Goal: Check status: Check status

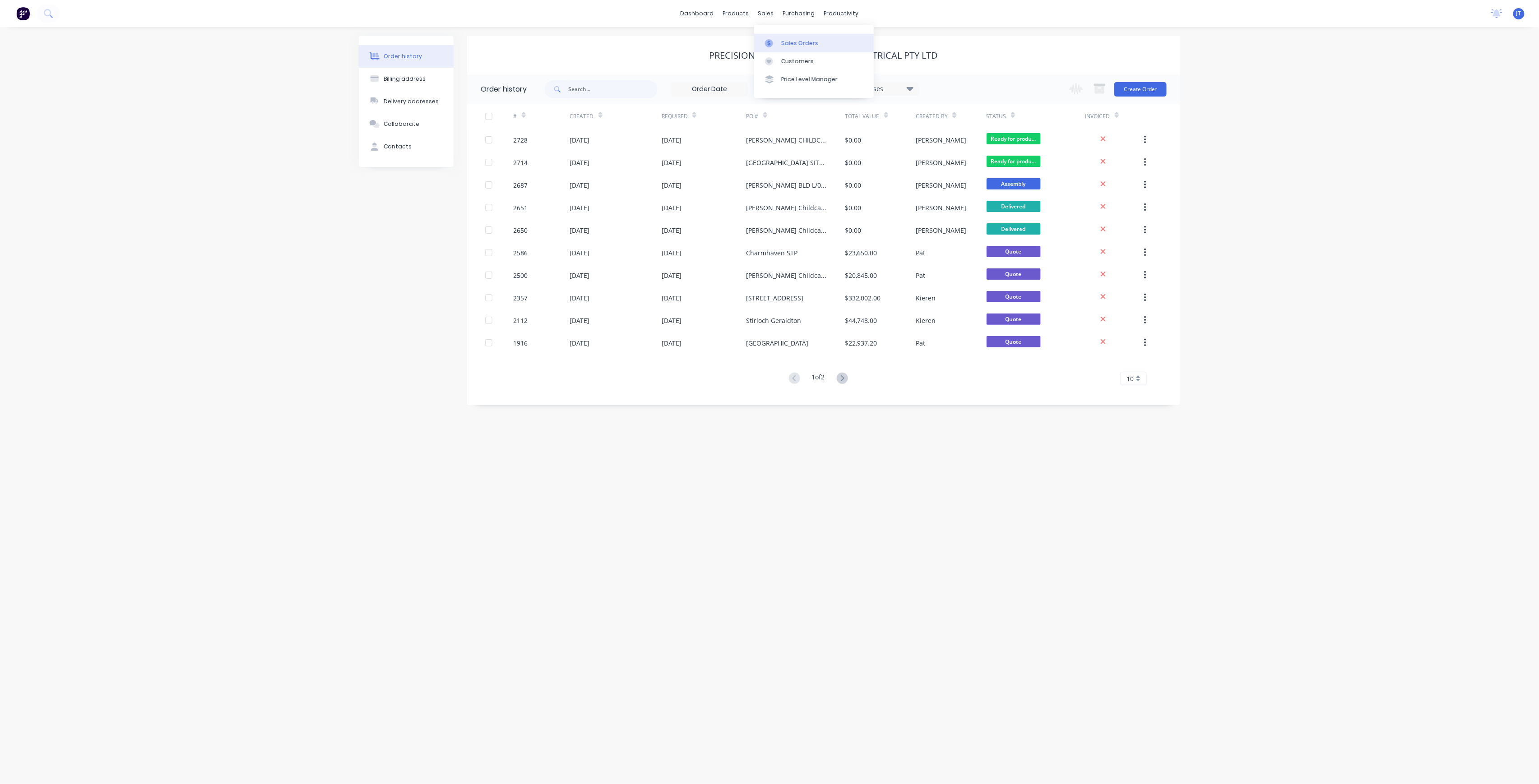
click at [782, 45] on div "Sales Orders" at bounding box center [799, 43] width 37 height 8
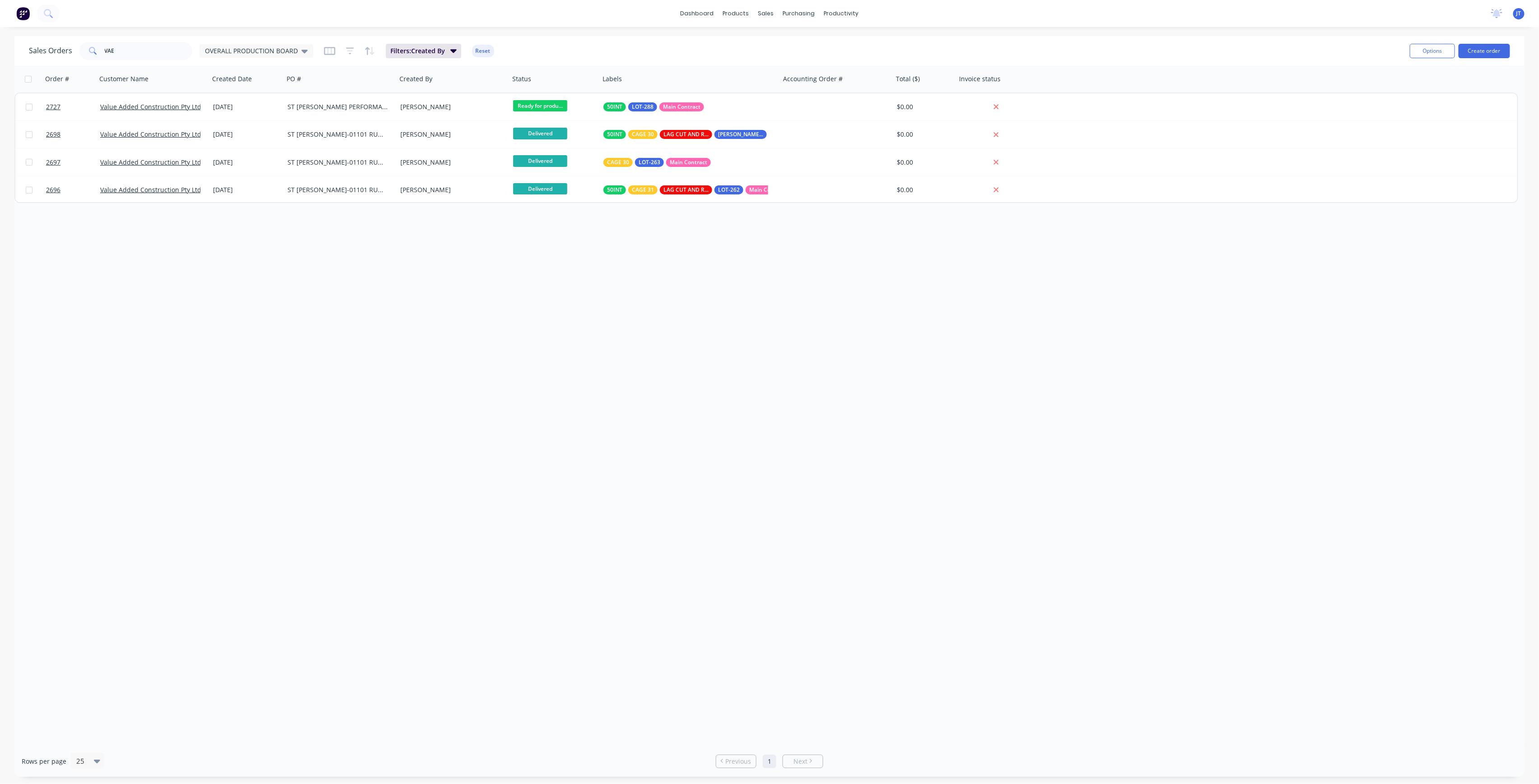
click at [278, 43] on div "Sales Orders VAE OVERALL PRODUCTION BOARD" at bounding box center [171, 51] width 284 height 18
click at [289, 45] on div "OVERALL PRODUCTION BOARD" at bounding box center [256, 51] width 114 height 13
click at [236, 130] on button "None" at bounding box center [254, 128] width 103 height 10
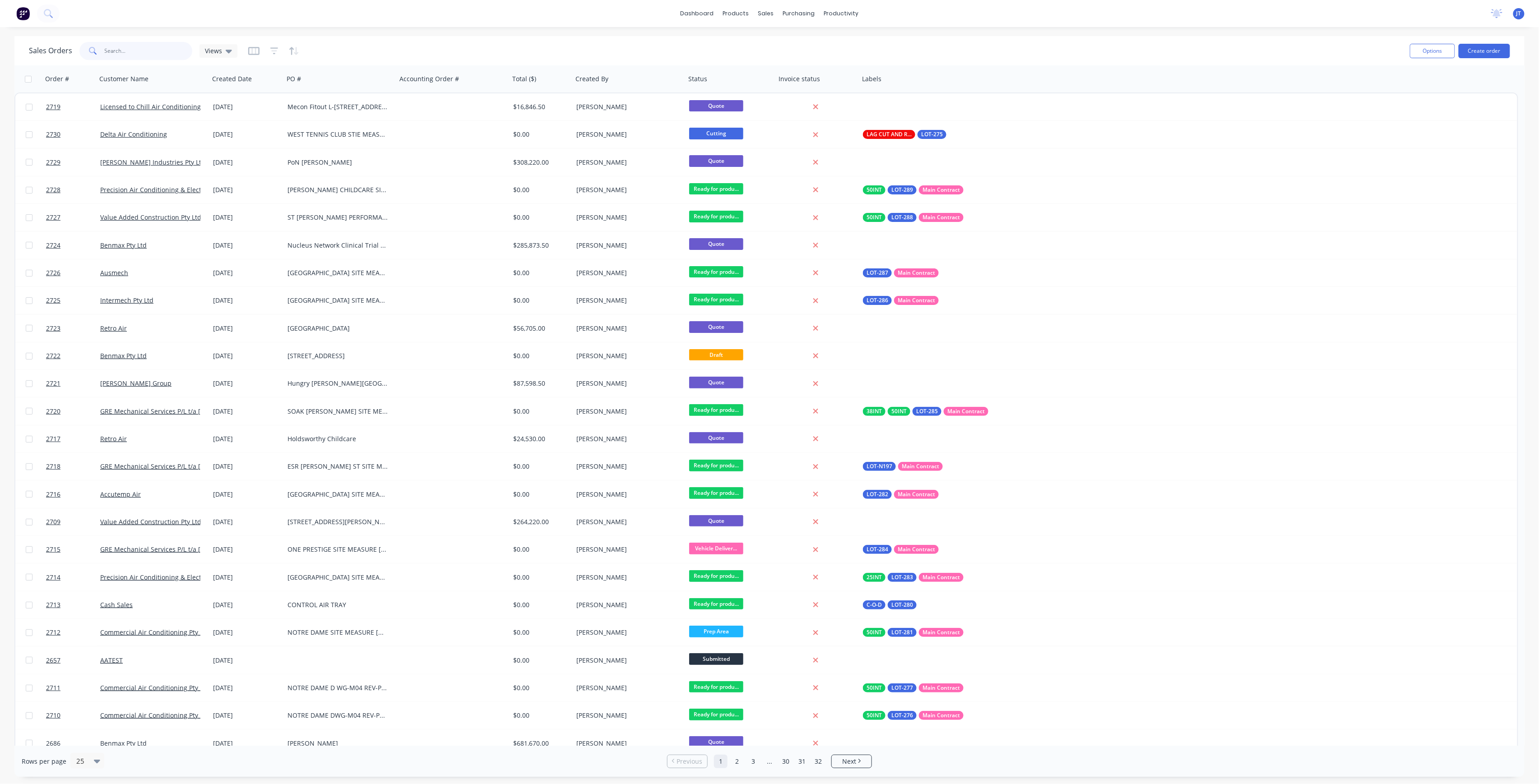
click at [130, 52] on input "VAE" at bounding box center [149, 51] width 88 height 18
type input "V"
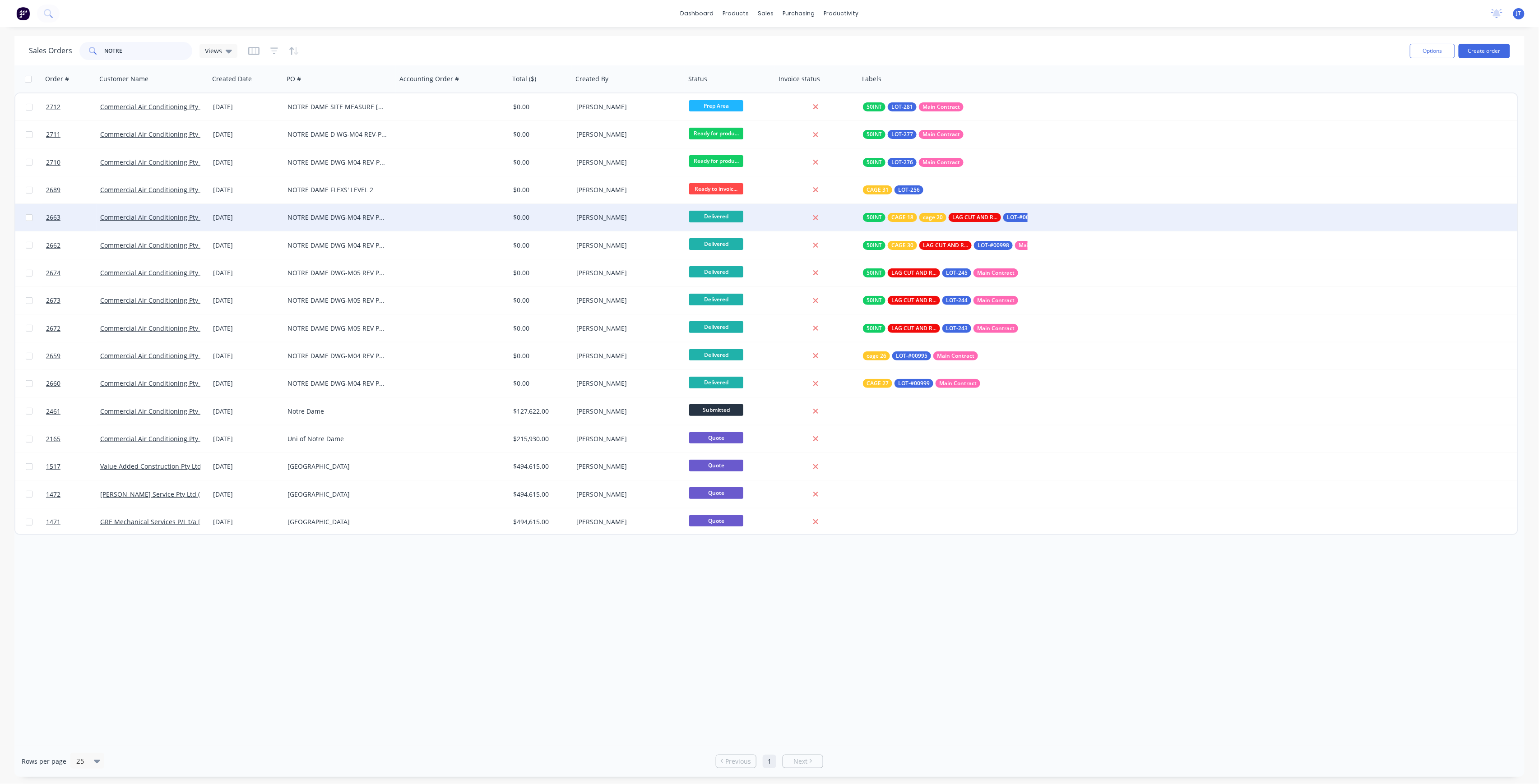
type input "NOTRE"
click at [772, 219] on div "Delivered" at bounding box center [730, 217] width 90 height 27
click at [837, 217] on div at bounding box center [815, 218] width 73 height 8
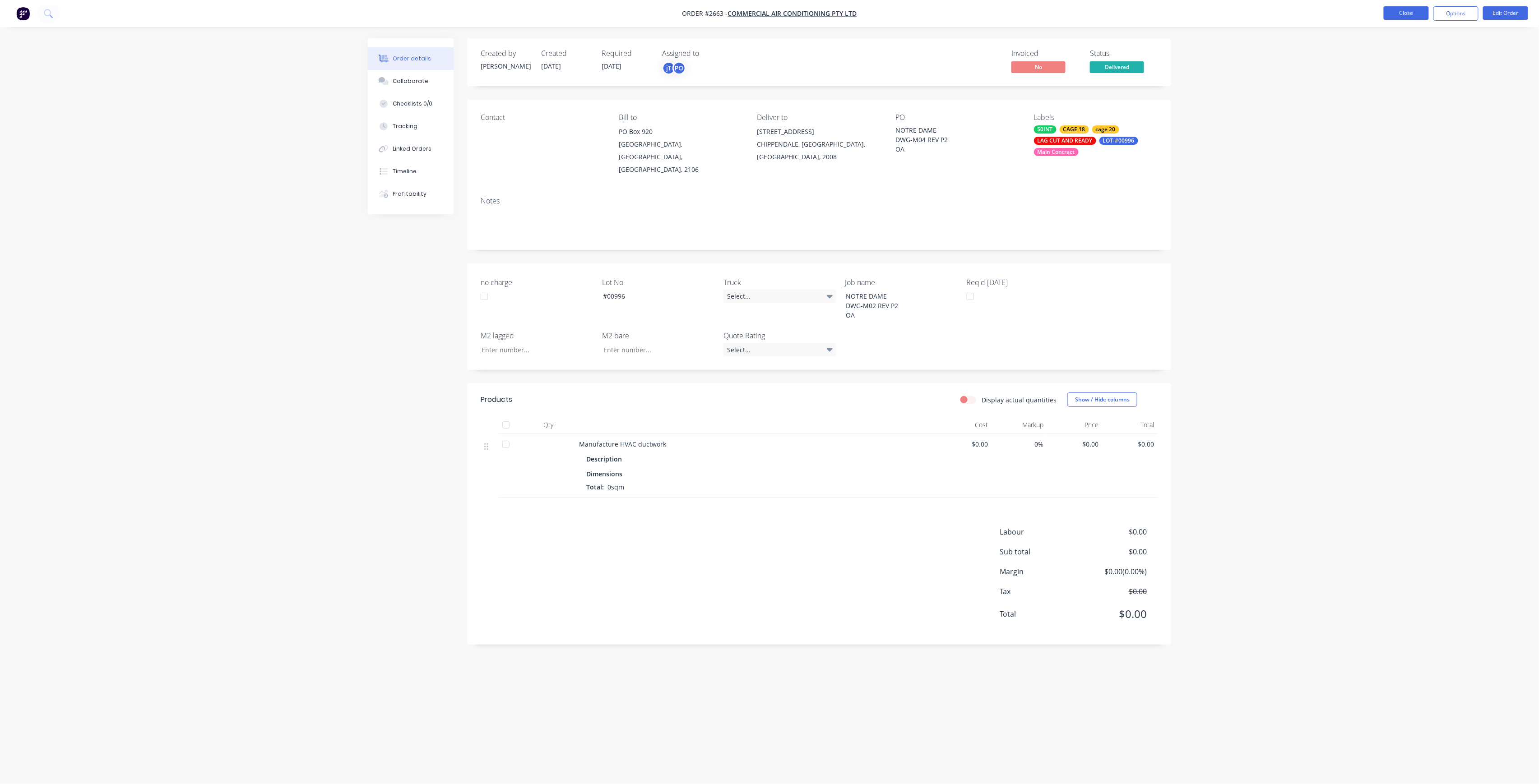
click at [1411, 10] on button "Close" at bounding box center [1406, 12] width 45 height 13
